Goal: Find specific page/section: Find specific page/section

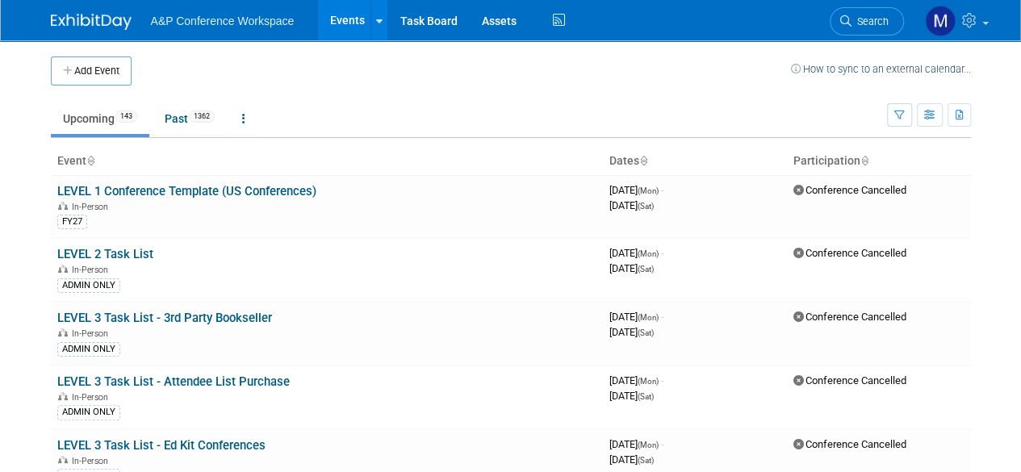
click at [866, 24] on span "Search" at bounding box center [870, 21] width 37 height 12
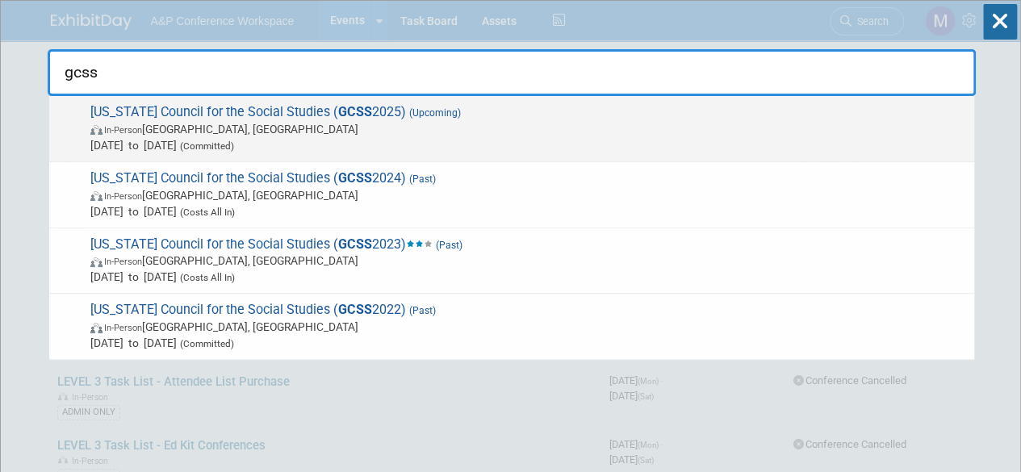
type input "gcss"
click at [338, 106] on strong "GCSS" at bounding box center [355, 111] width 34 height 15
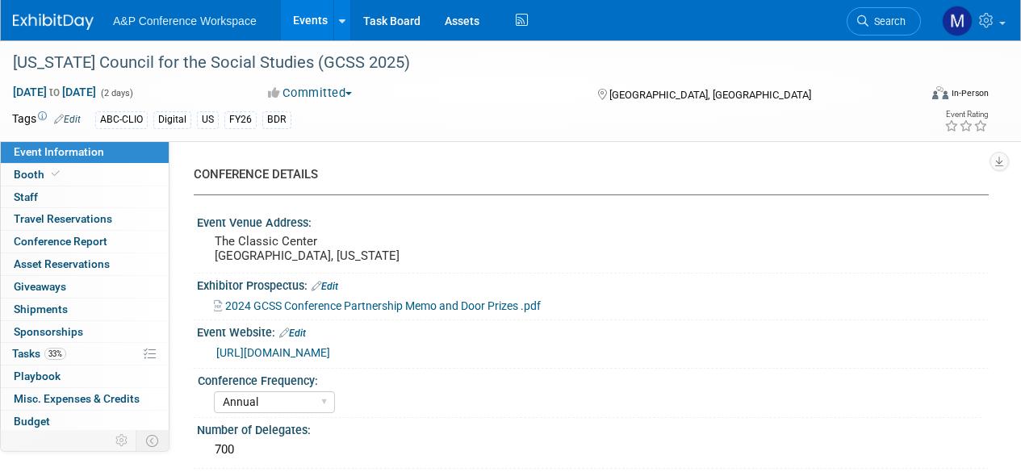
select select "Annual"
select select "Level 2"
select select "In-Person Booth"
select select "Schools"
select select "Bloomsbury Digital Resources"
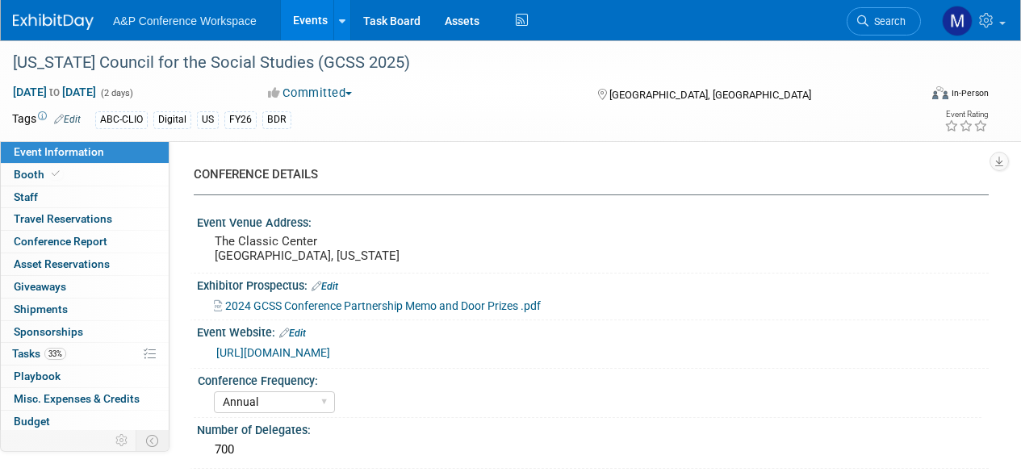
select select "Amanda Oney"
select select "Mark Strong"
select select "Rosalie Love"
select select "BDR Product Awareness and Trial Generation​"
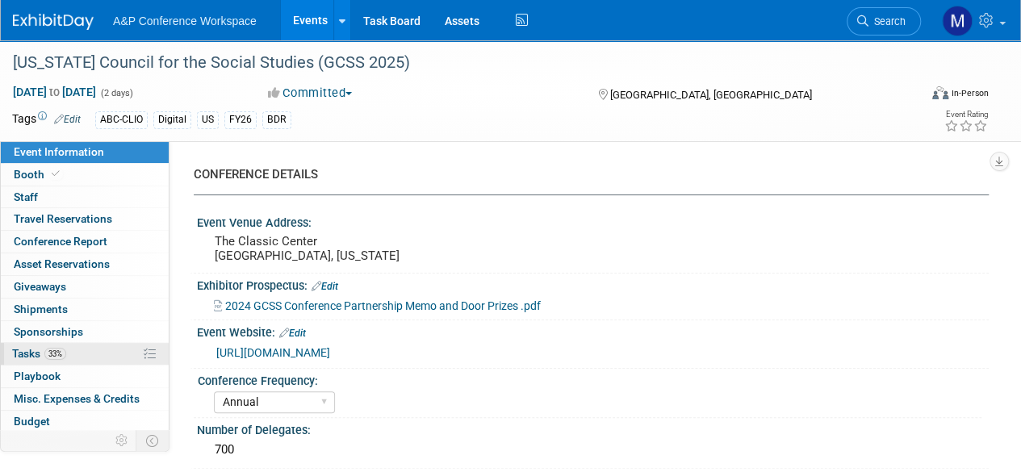
click at [29, 351] on span "Tasks 33%" at bounding box center [39, 353] width 54 height 13
